Goal: Find specific page/section: Find specific page/section

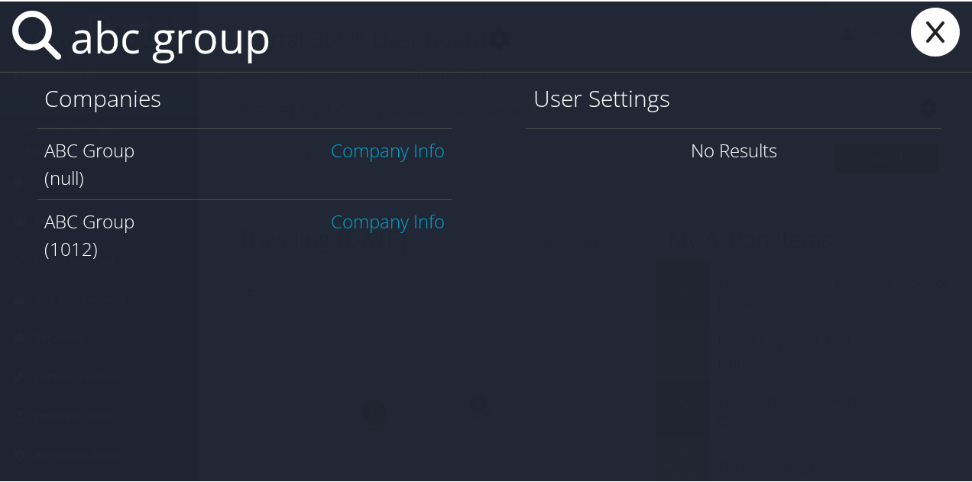
type input "abc group"
click at [358, 219] on link "Company Info" at bounding box center [388, 219] width 114 height 25
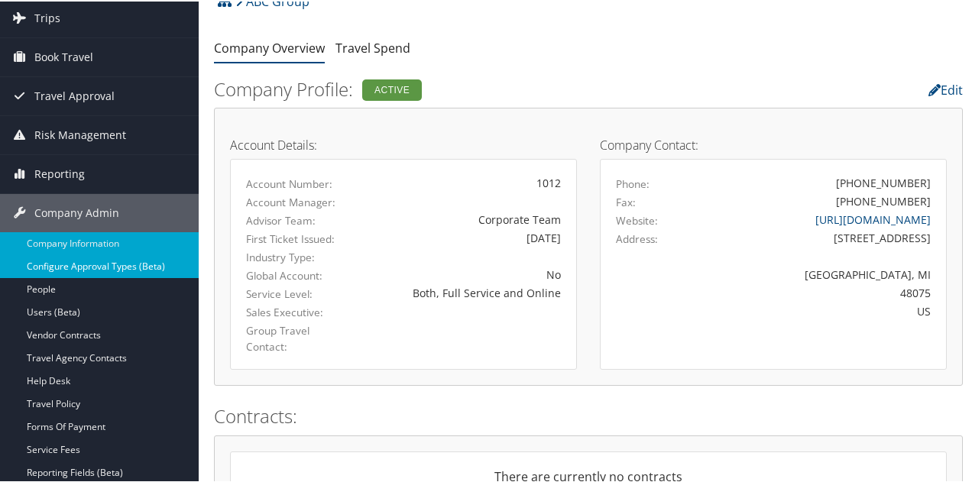
scroll to position [98, 0]
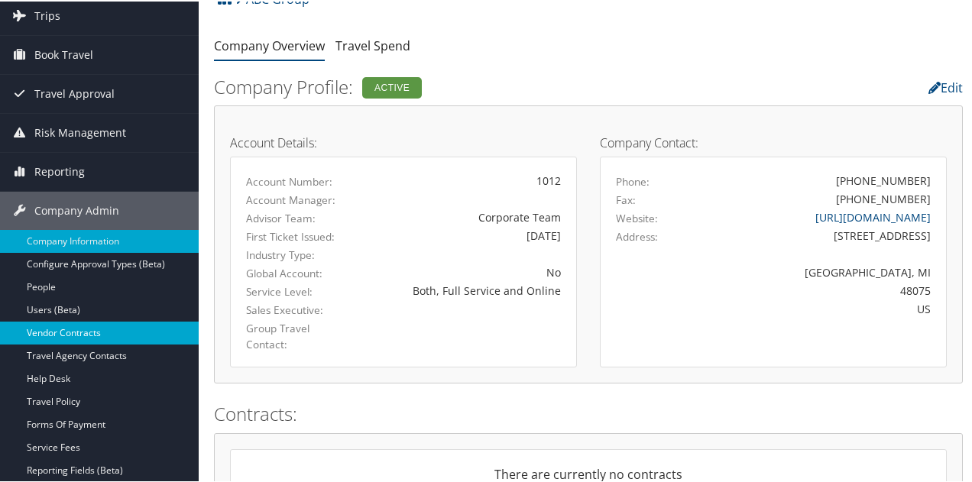
click at [50, 329] on link "Vendor Contracts" at bounding box center [99, 331] width 199 height 23
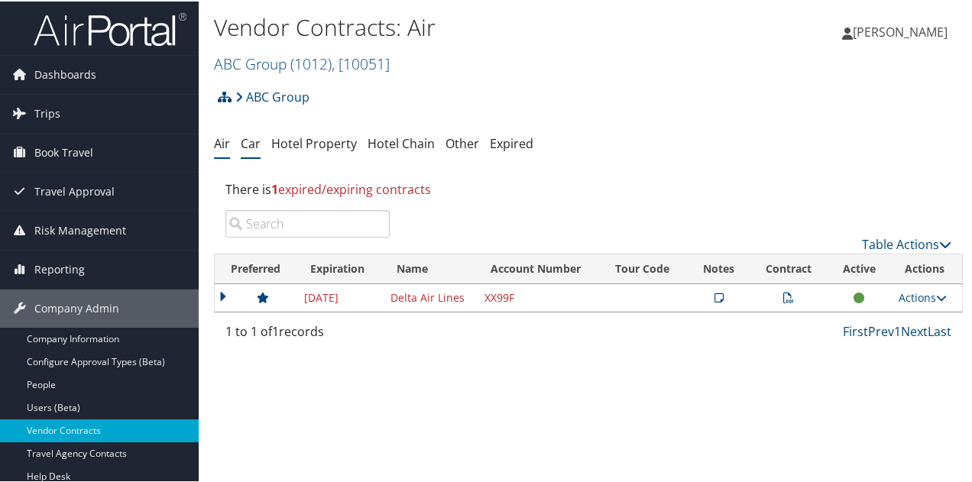
click at [254, 142] on link "Car" at bounding box center [251, 142] width 20 height 17
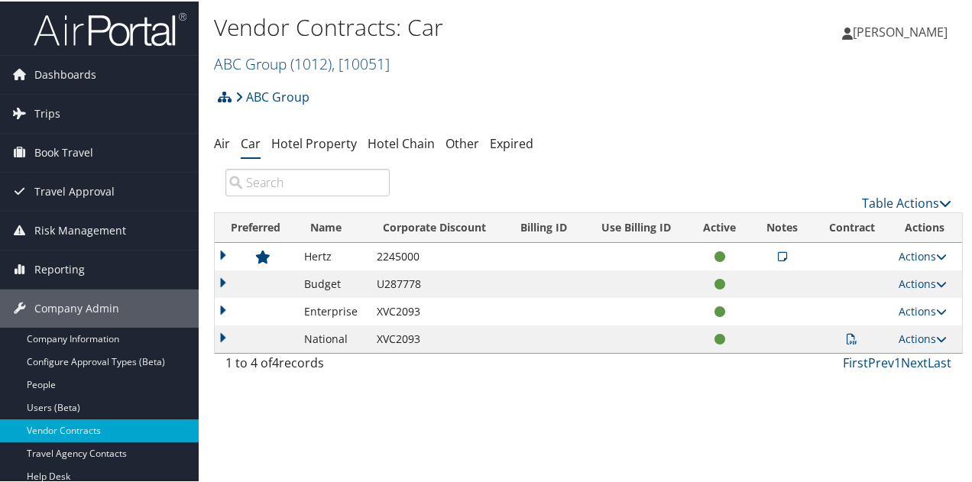
click at [778, 258] on icon at bounding box center [782, 255] width 9 height 11
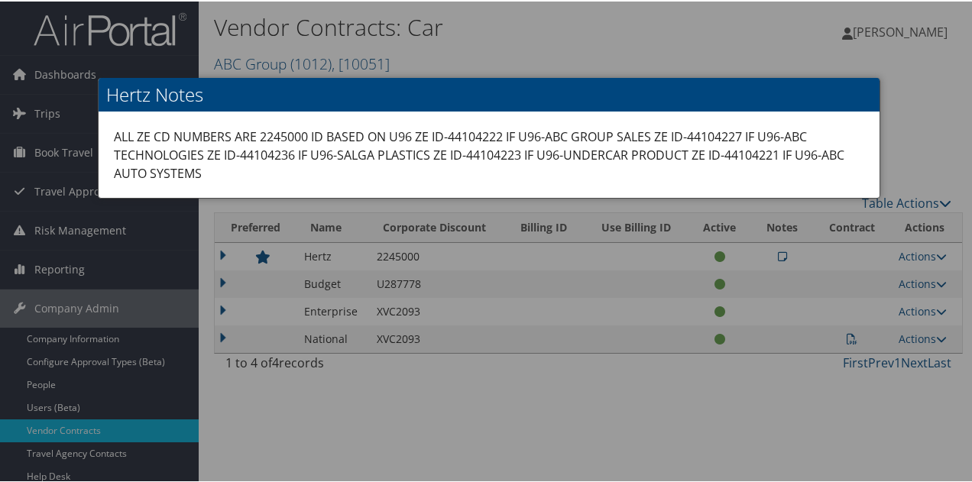
click at [718, 394] on div at bounding box center [489, 241] width 978 height 482
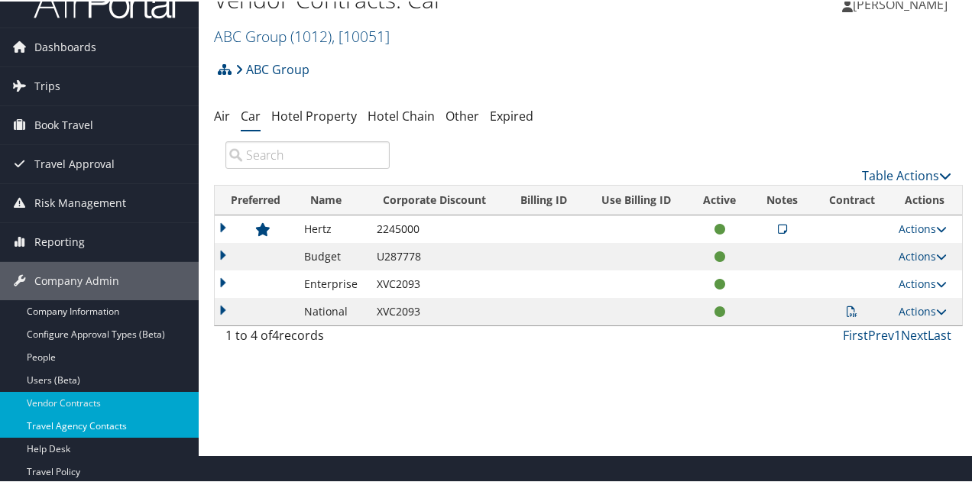
scroll to position [32, 0]
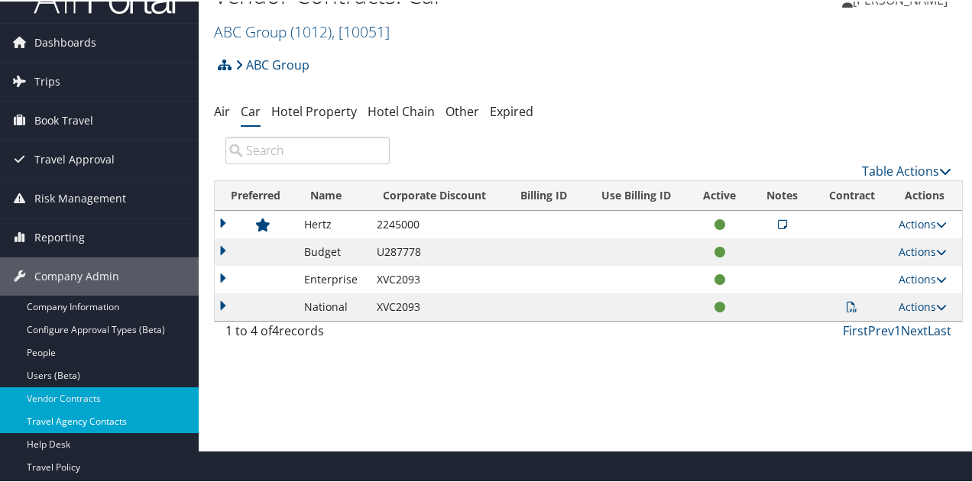
click at [78, 456] on link "Travel Policy" at bounding box center [99, 466] width 199 height 23
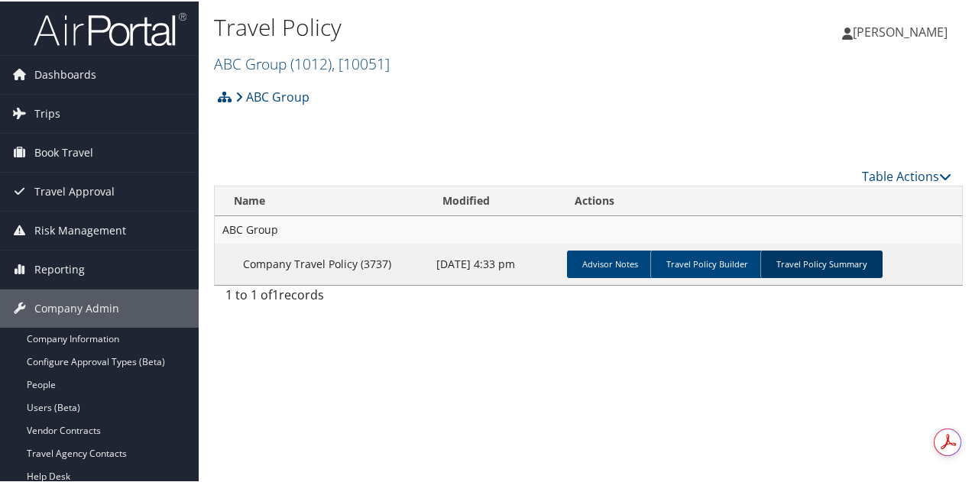
click at [787, 259] on link "Travel Policy Summary" at bounding box center [821, 263] width 122 height 28
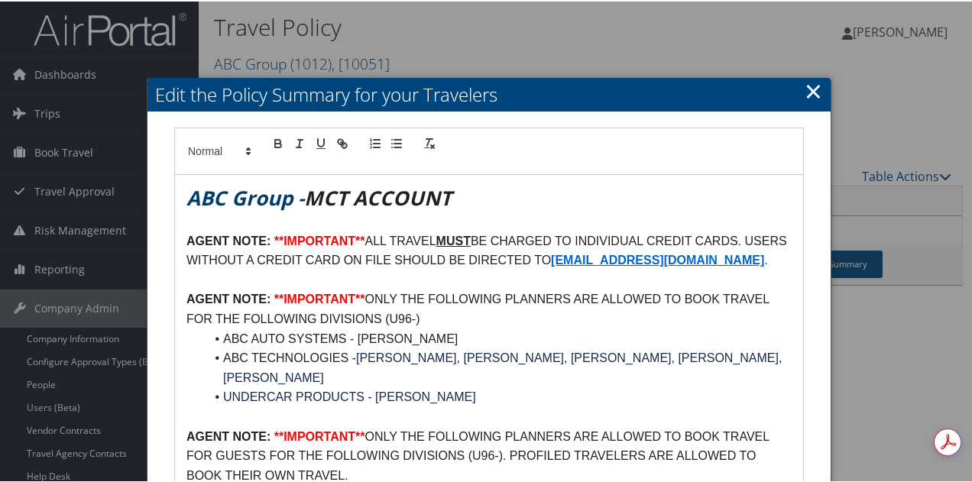
click at [805, 89] on link "×" at bounding box center [814, 89] width 18 height 31
